Goal: Task Accomplishment & Management: Use online tool/utility

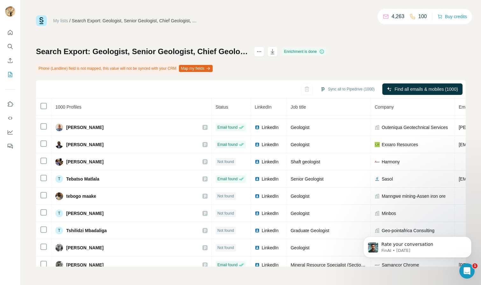
scroll to position [2909, 0]
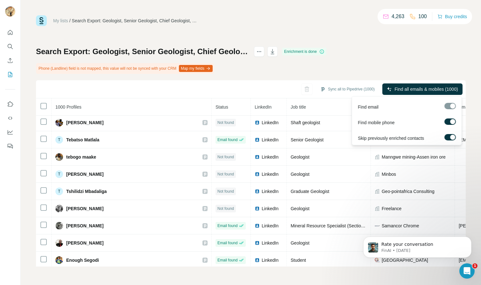
click at [451, 121] on div at bounding box center [453, 121] width 5 height 5
click at [437, 90] on span "Find all emails (1000)" at bounding box center [437, 89] width 43 height 6
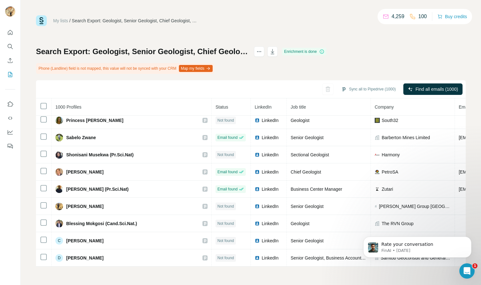
scroll to position [5533, 0]
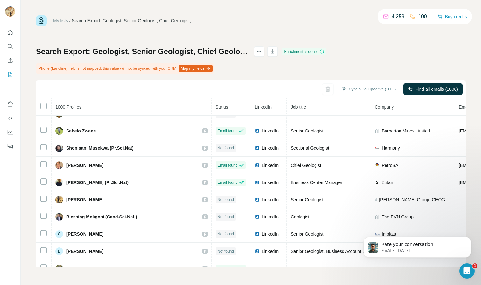
click at [66, 20] on link "My lists" at bounding box center [60, 20] width 15 height 5
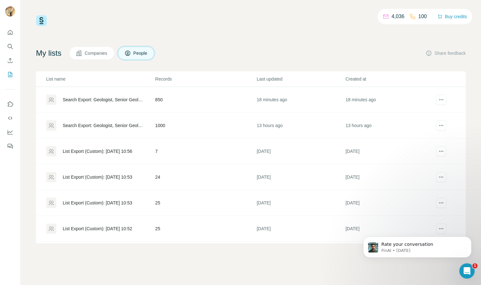
click at [126, 96] on div "Search Export: Geologist, Senior Geologist, Chief Geologist, Resource Geologist…" at bounding box center [100, 100] width 109 height 10
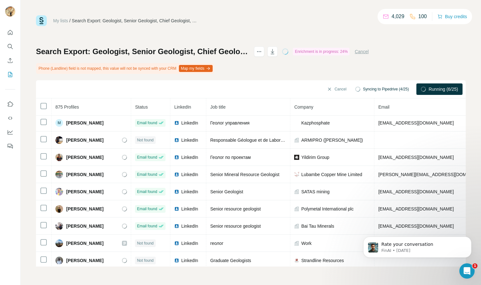
scroll to position [881, 0]
